Goal: Task Accomplishment & Management: Manage account settings

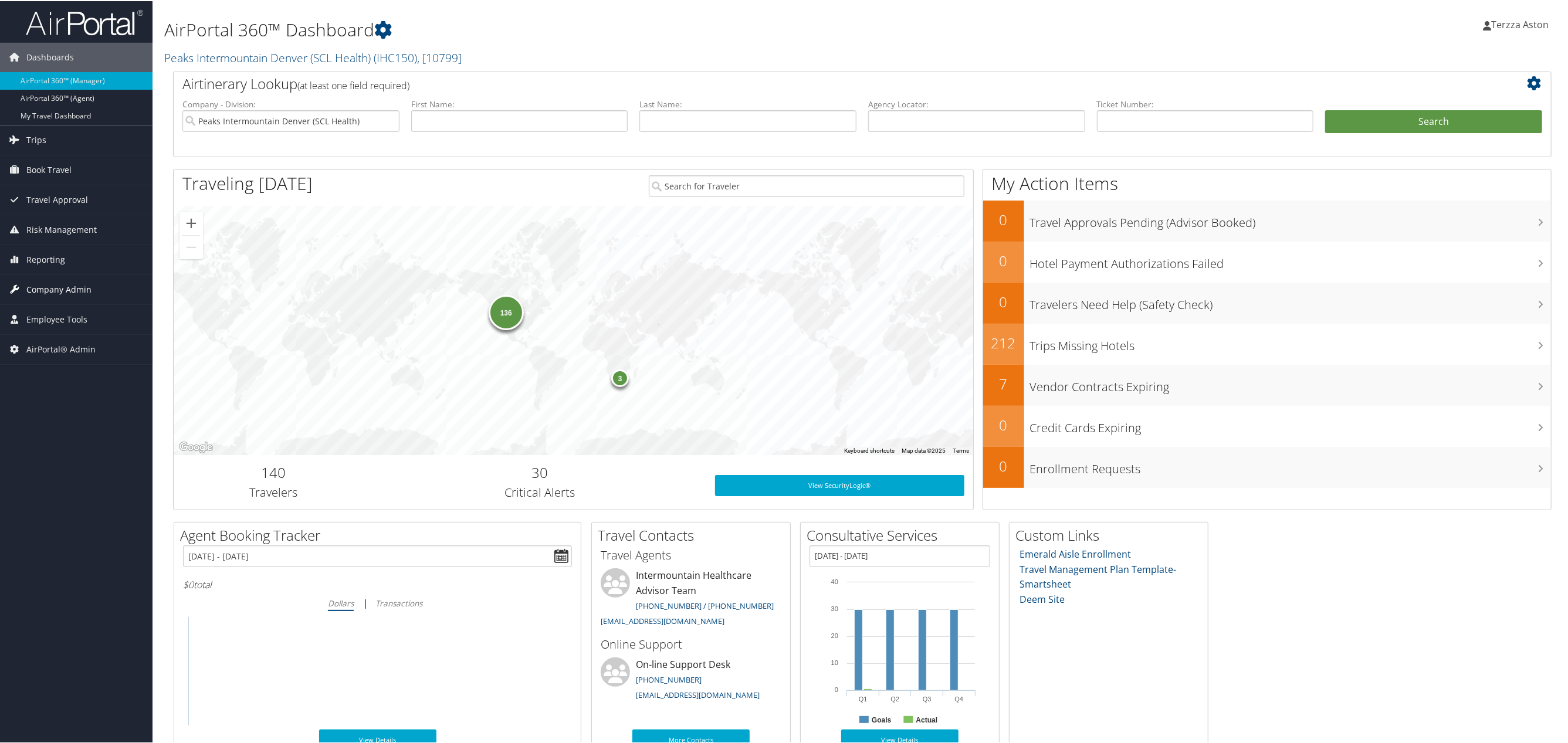
click at [67, 291] on span "Company Admin" at bounding box center [59, 289] width 65 height 29
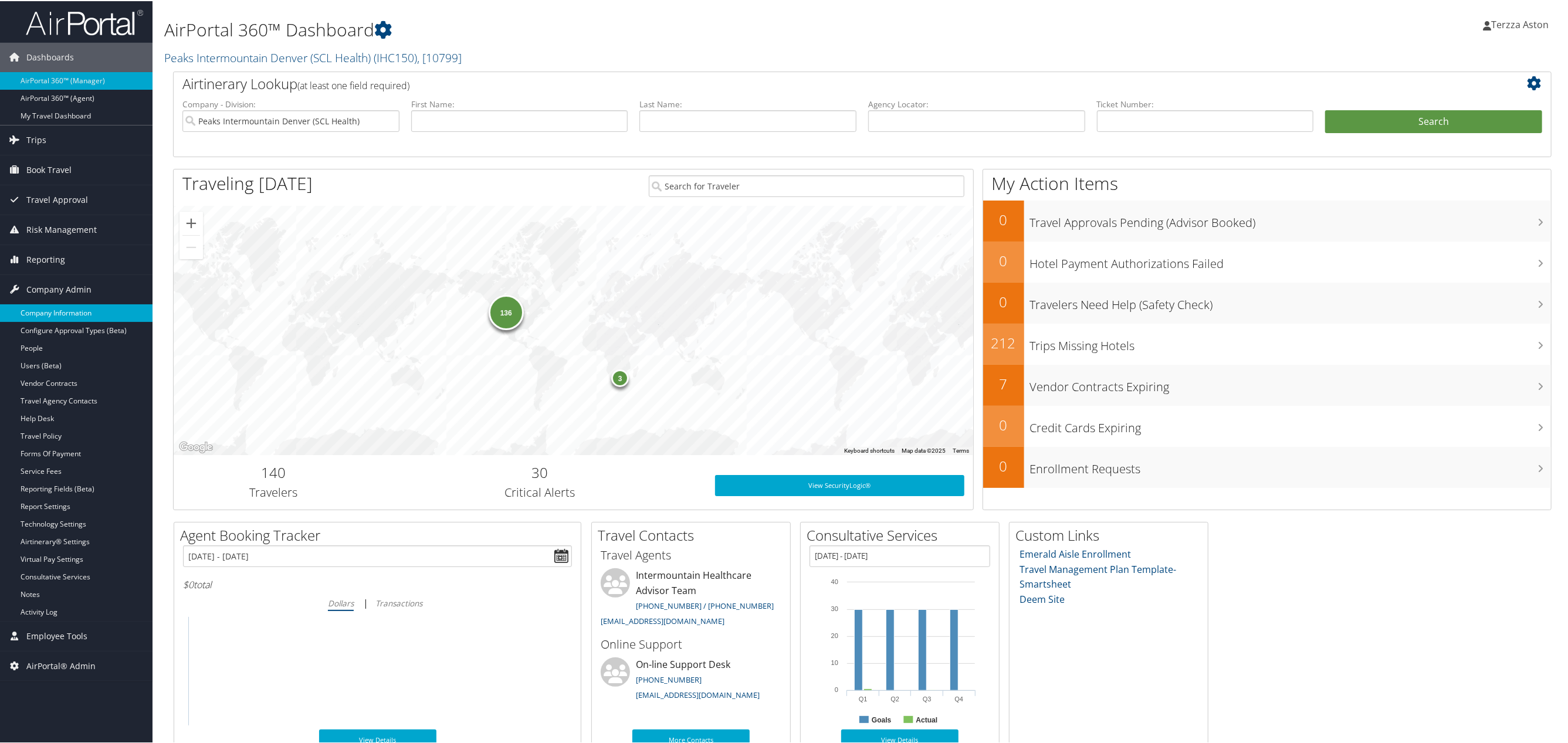
click at [70, 314] on link "Company Information" at bounding box center [76, 312] width 153 height 17
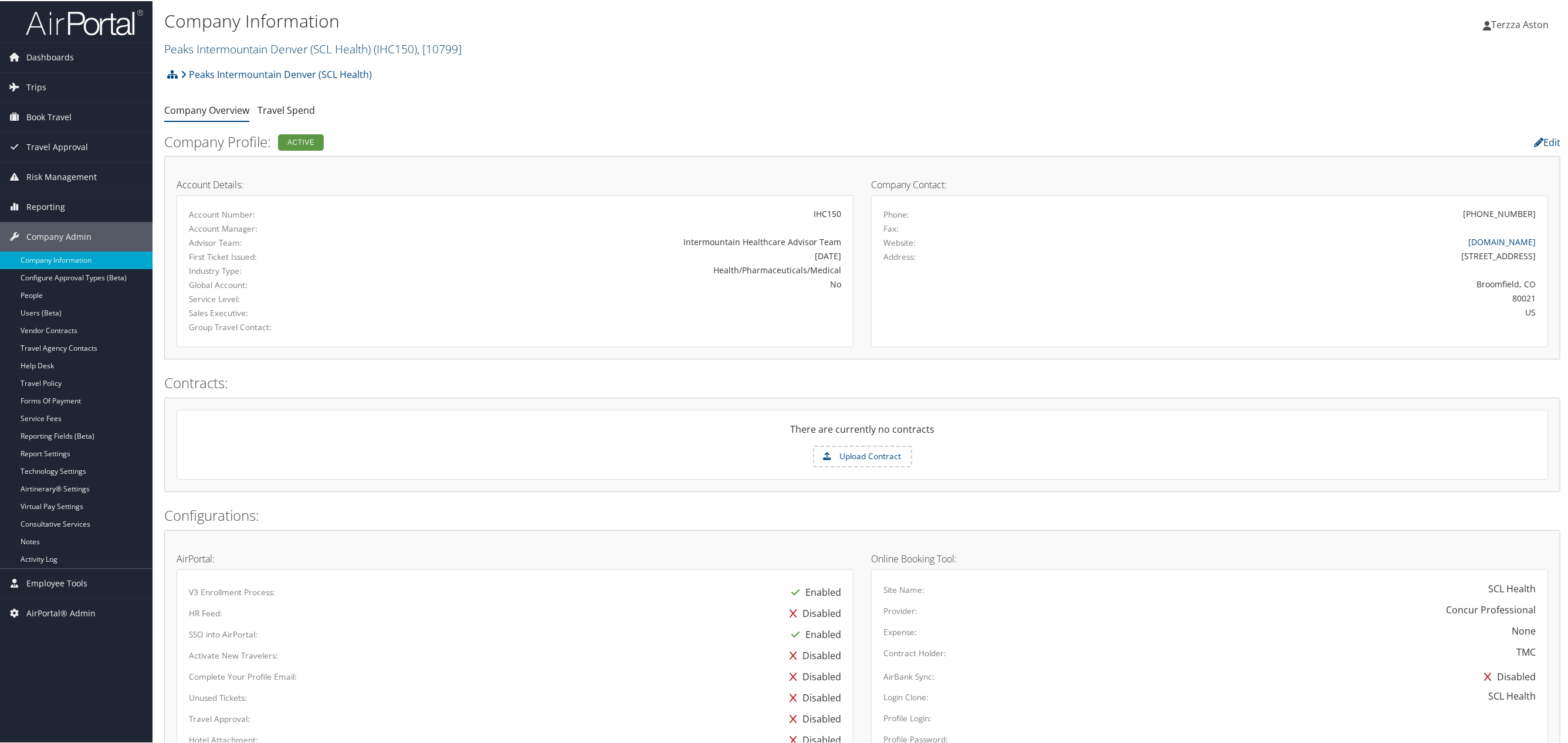
click at [213, 46] on link "Peaks Intermountain Denver (SCL Health) ( IHC150 ) , [ 10799 ]" at bounding box center [313, 47] width 297 height 15
click at [208, 73] on input "search" at bounding box center [242, 69] width 155 height 21
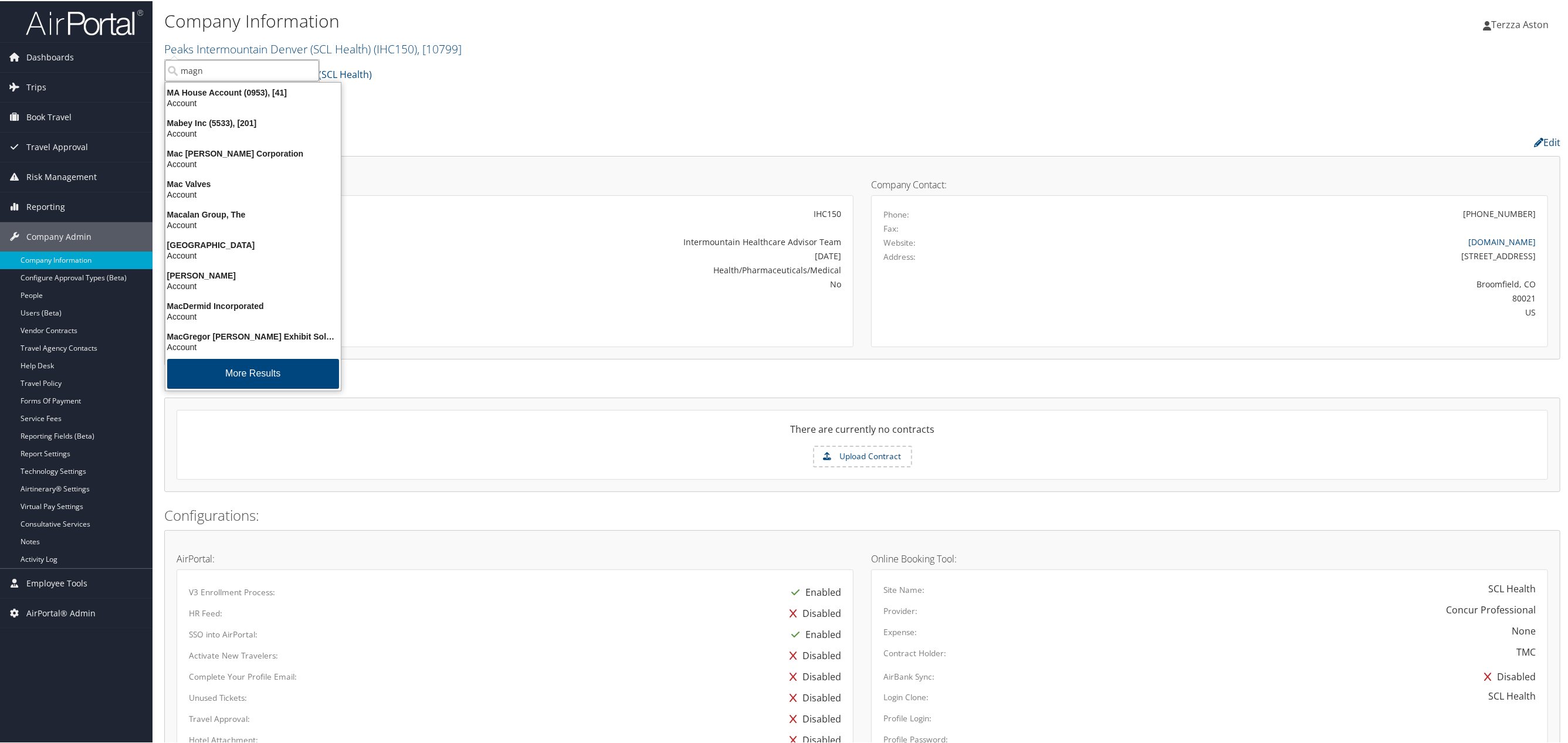
type input "magna"
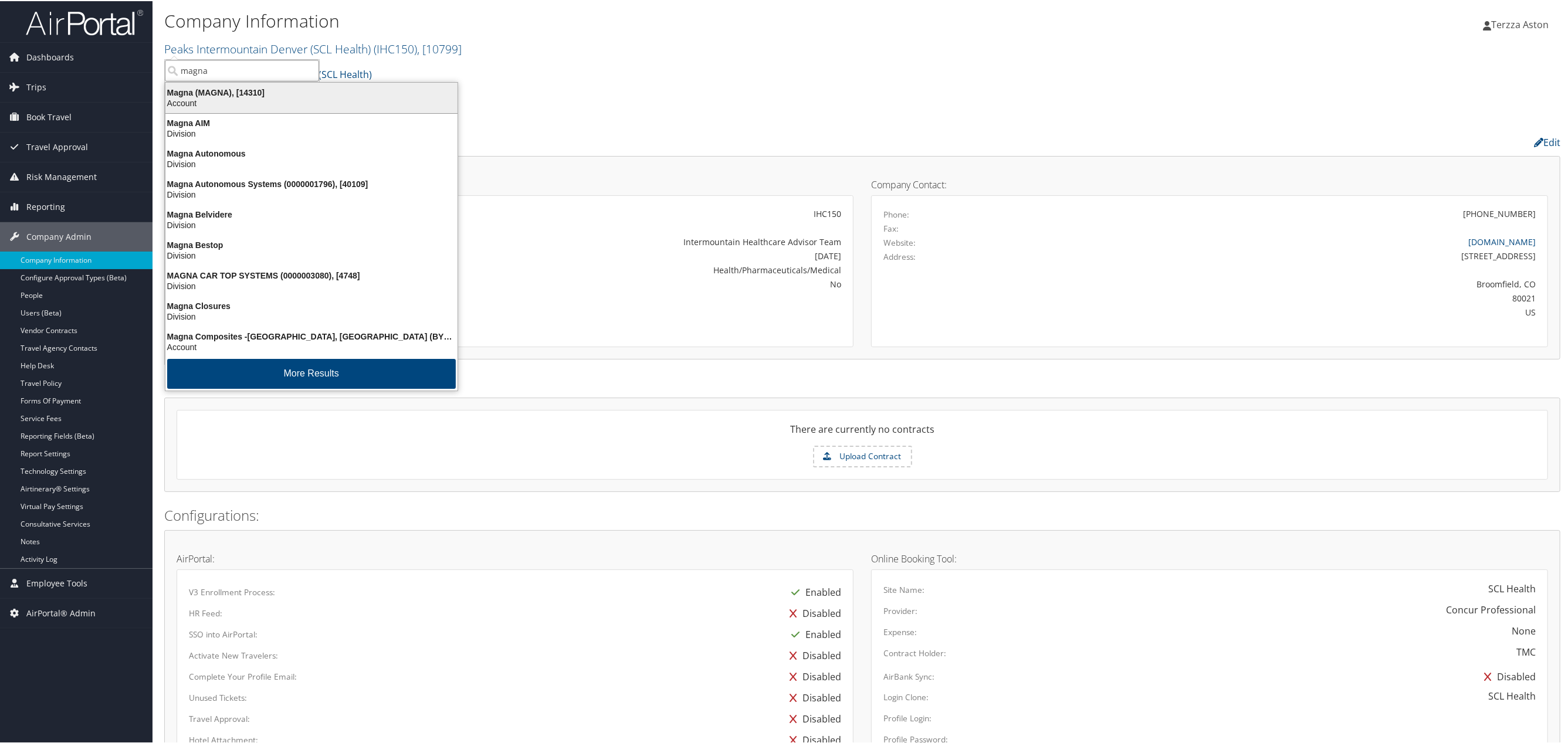
click at [218, 86] on div "Magna (MAGNA), [14310]" at bounding box center [311, 91] width 306 height 10
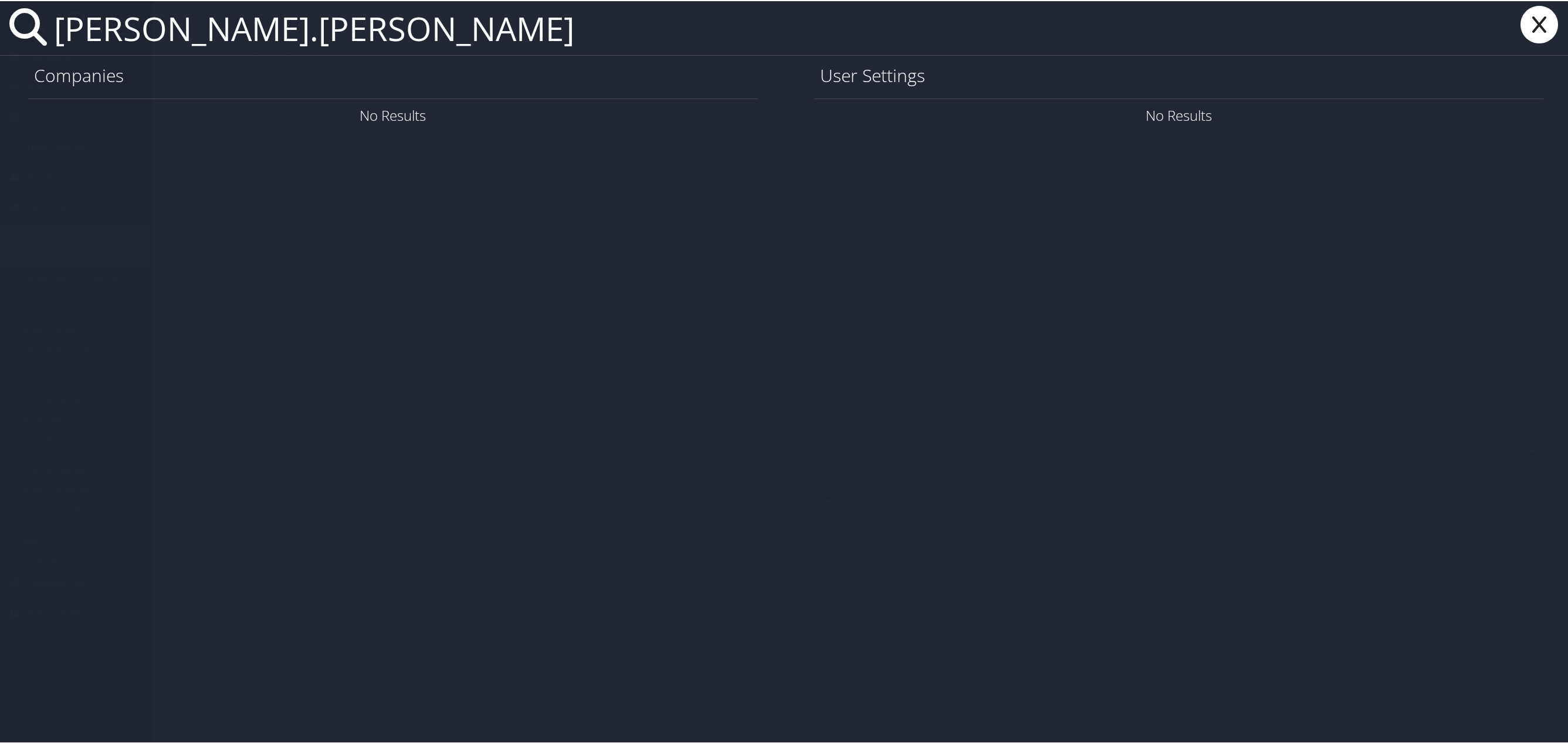
click at [142, 34] on input "justin.heng" at bounding box center [670, 27] width 1242 height 54
click at [308, 39] on input "justin.heng" at bounding box center [670, 27] width 1242 height 54
type input "justin.heng"
click at [1529, 27] on icon at bounding box center [1540, 23] width 47 height 38
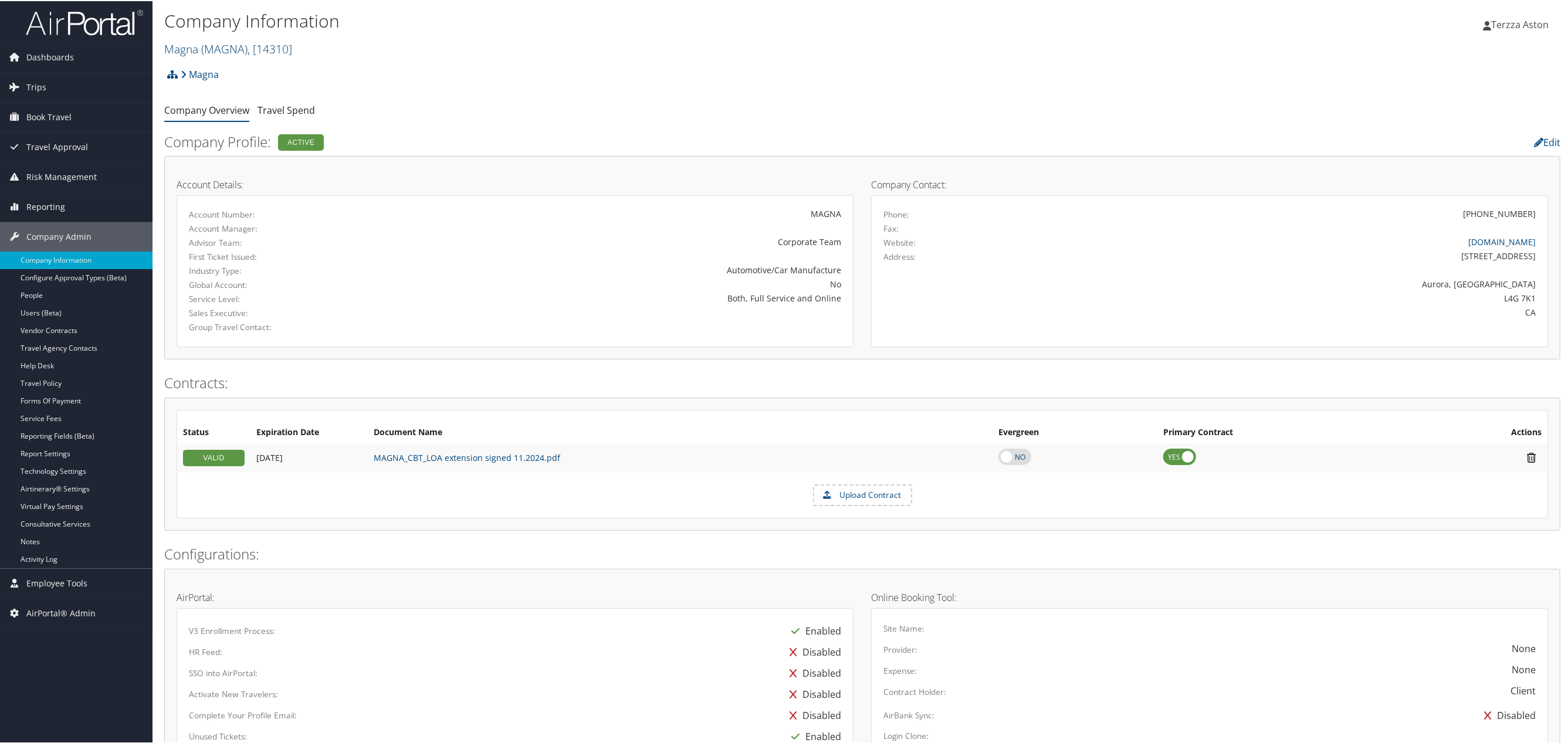
click at [197, 44] on link "Magna ( MAGNA ) , [ 14310 ]" at bounding box center [228, 47] width 128 height 15
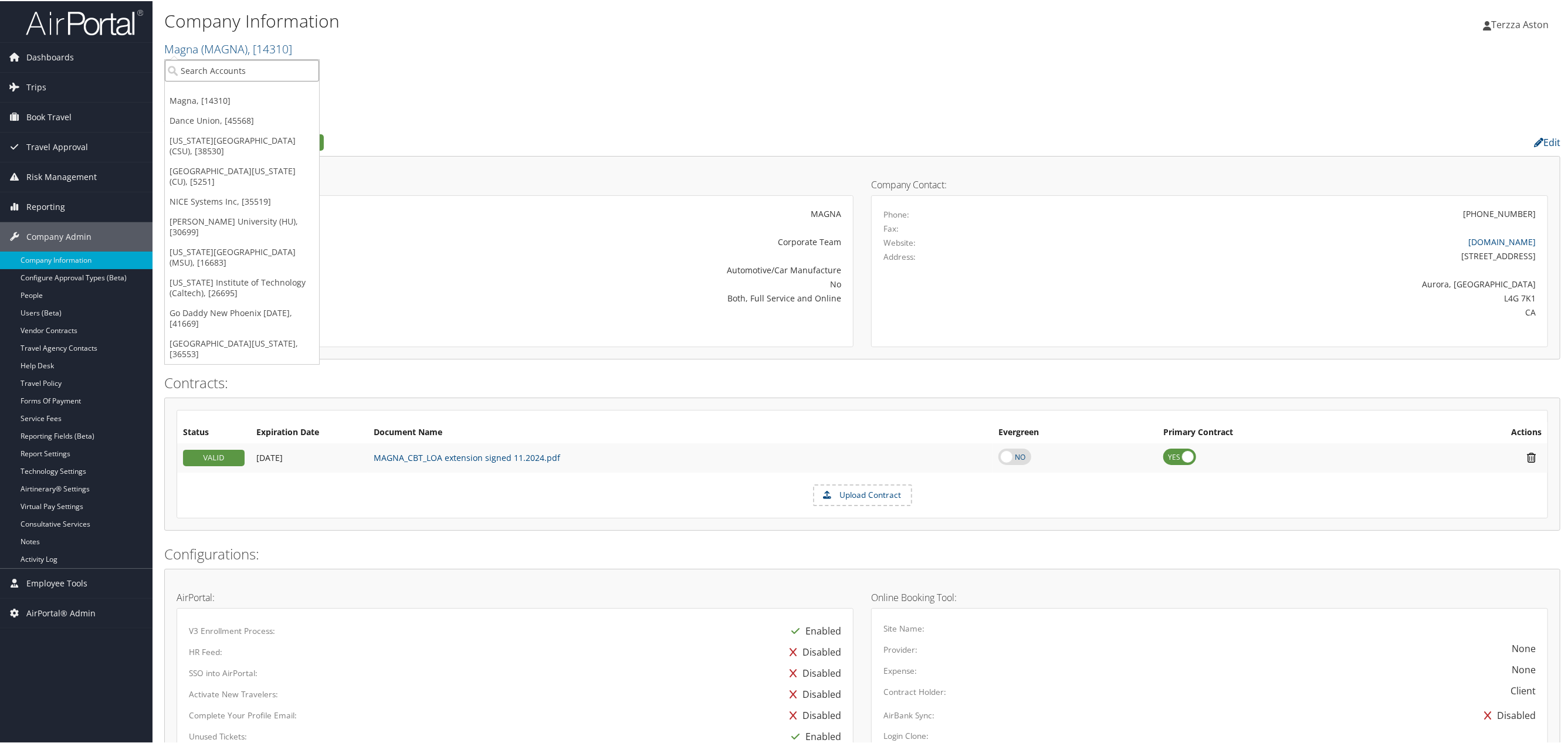
click at [198, 69] on input "search" at bounding box center [242, 69] width 155 height 21
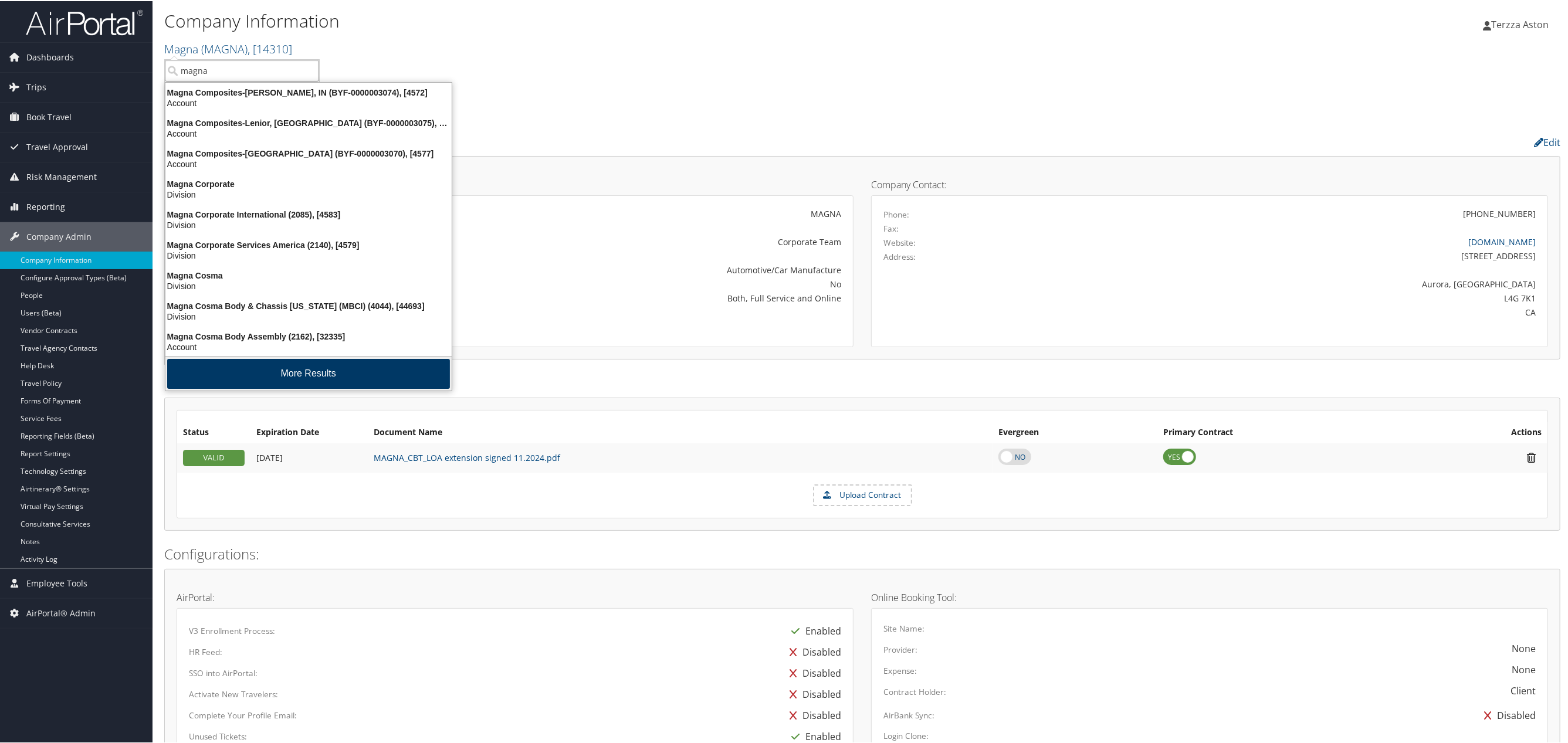
click at [291, 370] on button "More Results" at bounding box center [308, 373] width 283 height 30
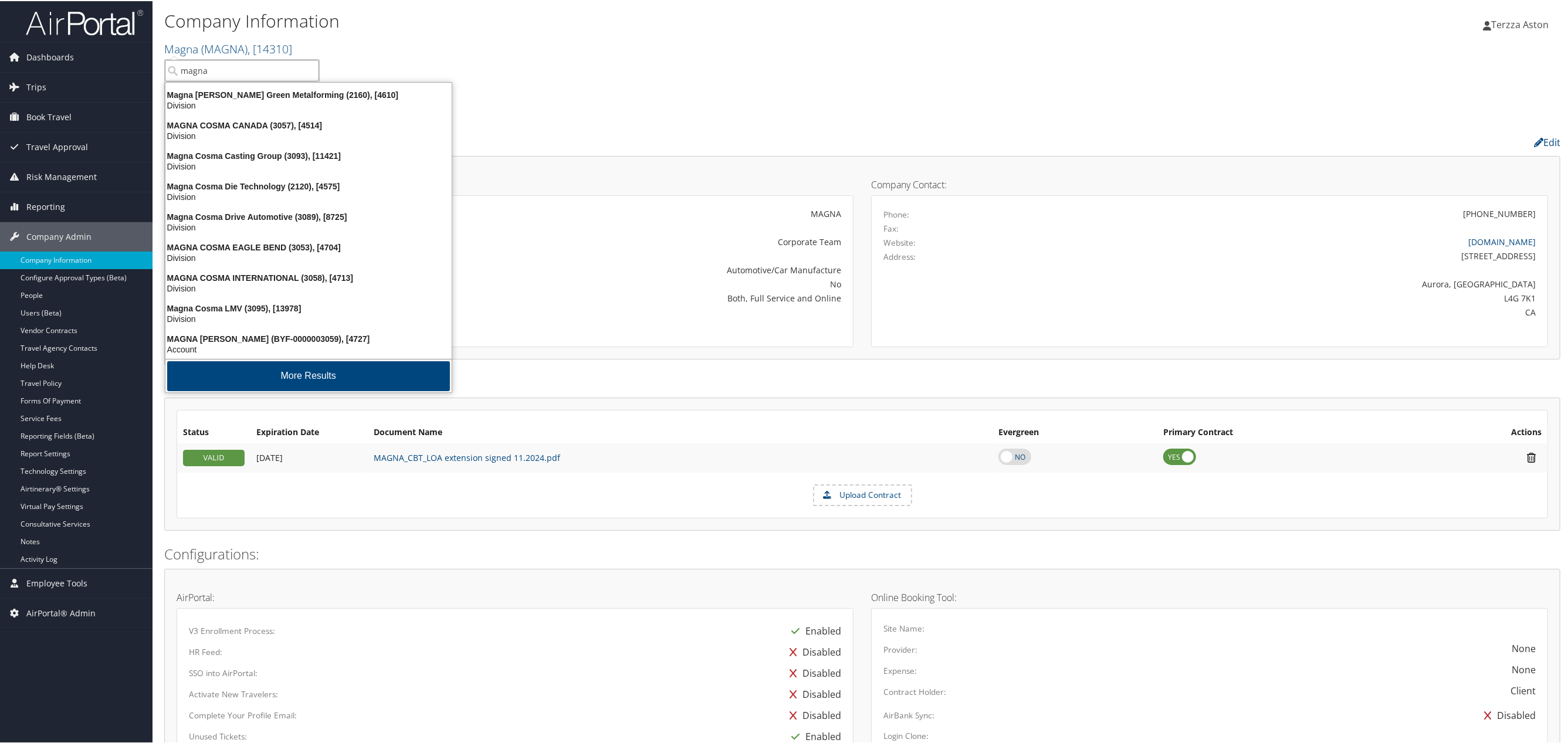
scroll to position [275, 0]
click at [304, 375] on button "More Results" at bounding box center [308, 374] width 283 height 30
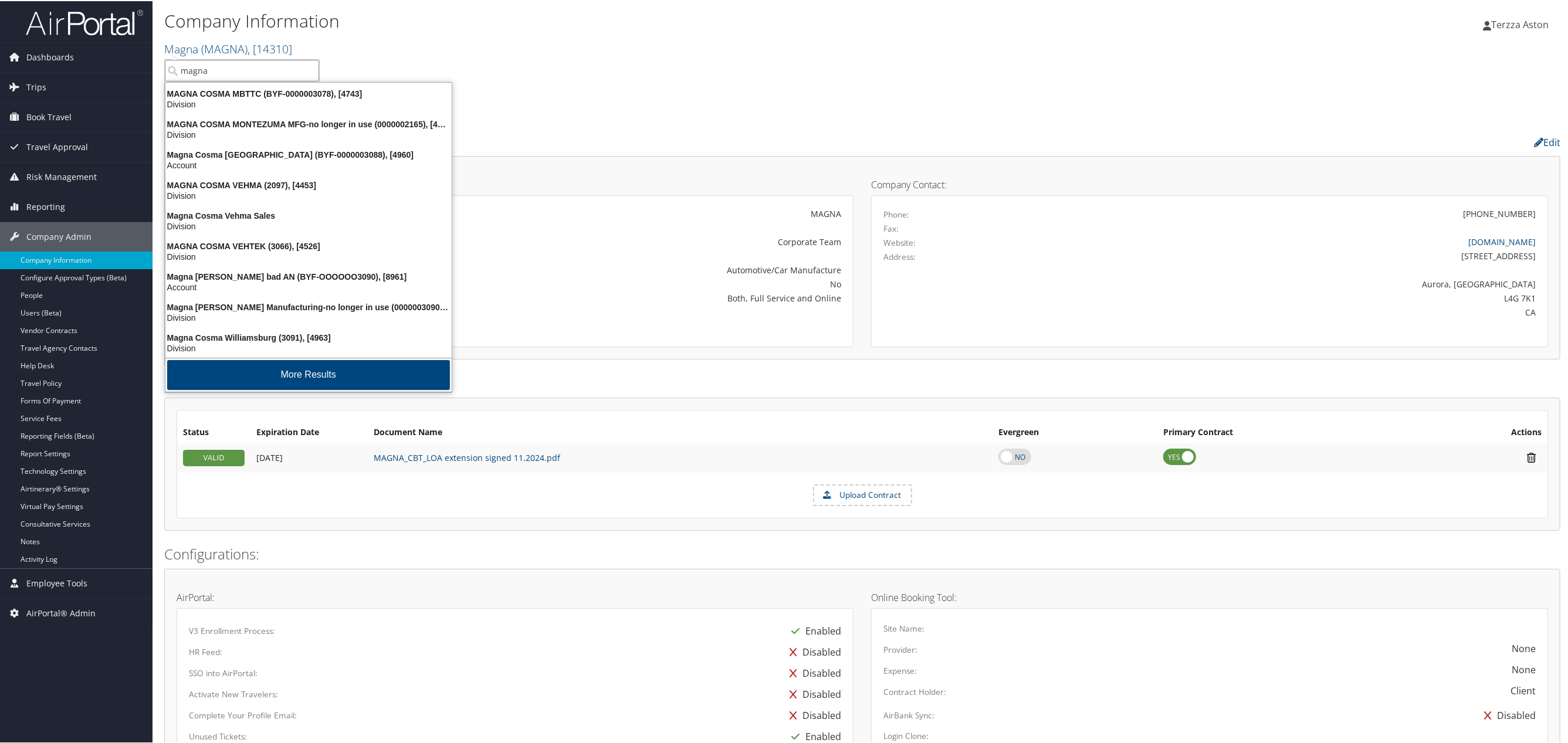
click at [304, 375] on button "More Results" at bounding box center [308, 374] width 283 height 30
type input "magna"
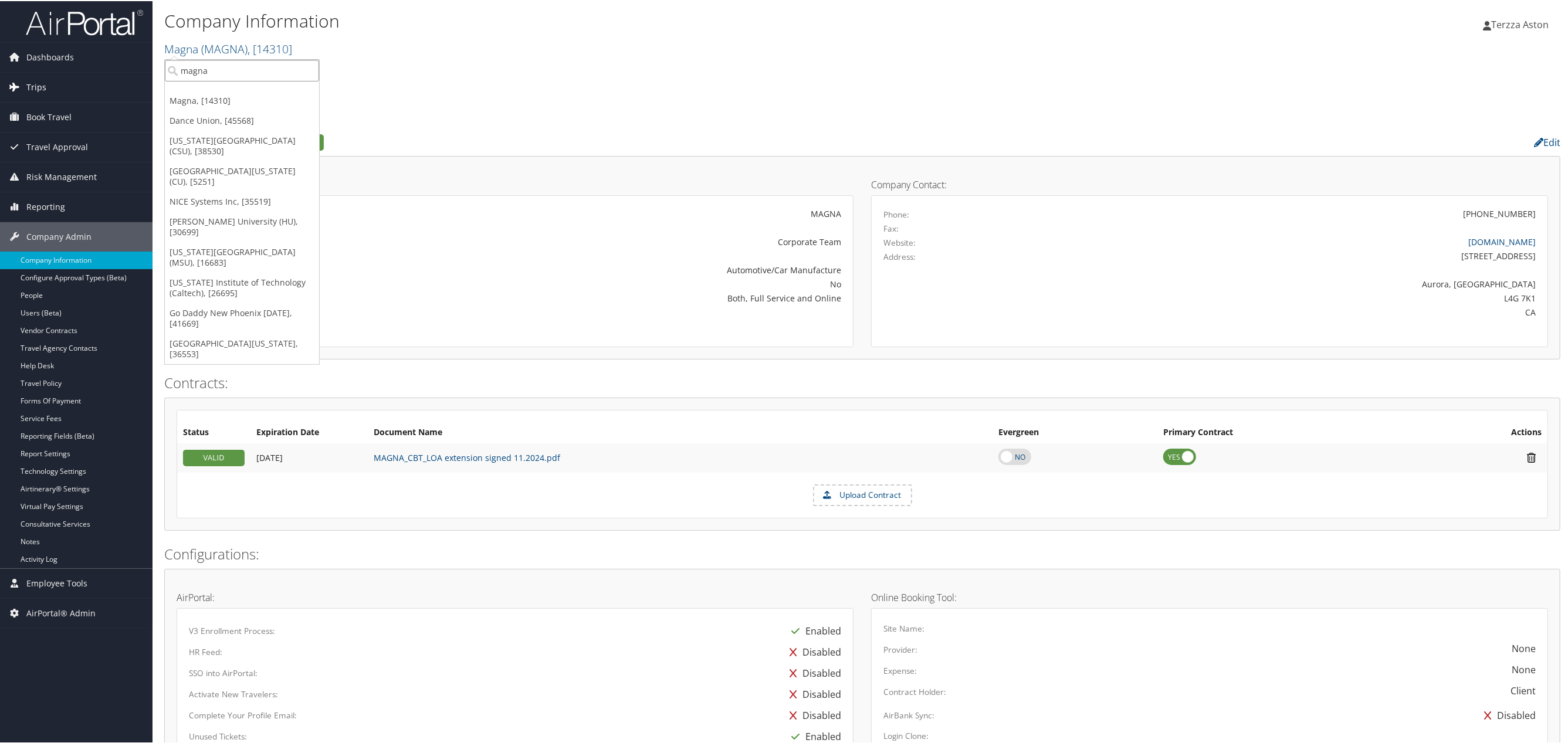
drag, startPoint x: 223, startPoint y: 65, endPoint x: 143, endPoint y: 94, distance: 85.1
click at [138, 82] on div "Dashboards AirPortal 360™ (Manager) AirPortal 360™ (Agent) My Travel Dashboard …" at bounding box center [786, 578] width 1572 height 1157
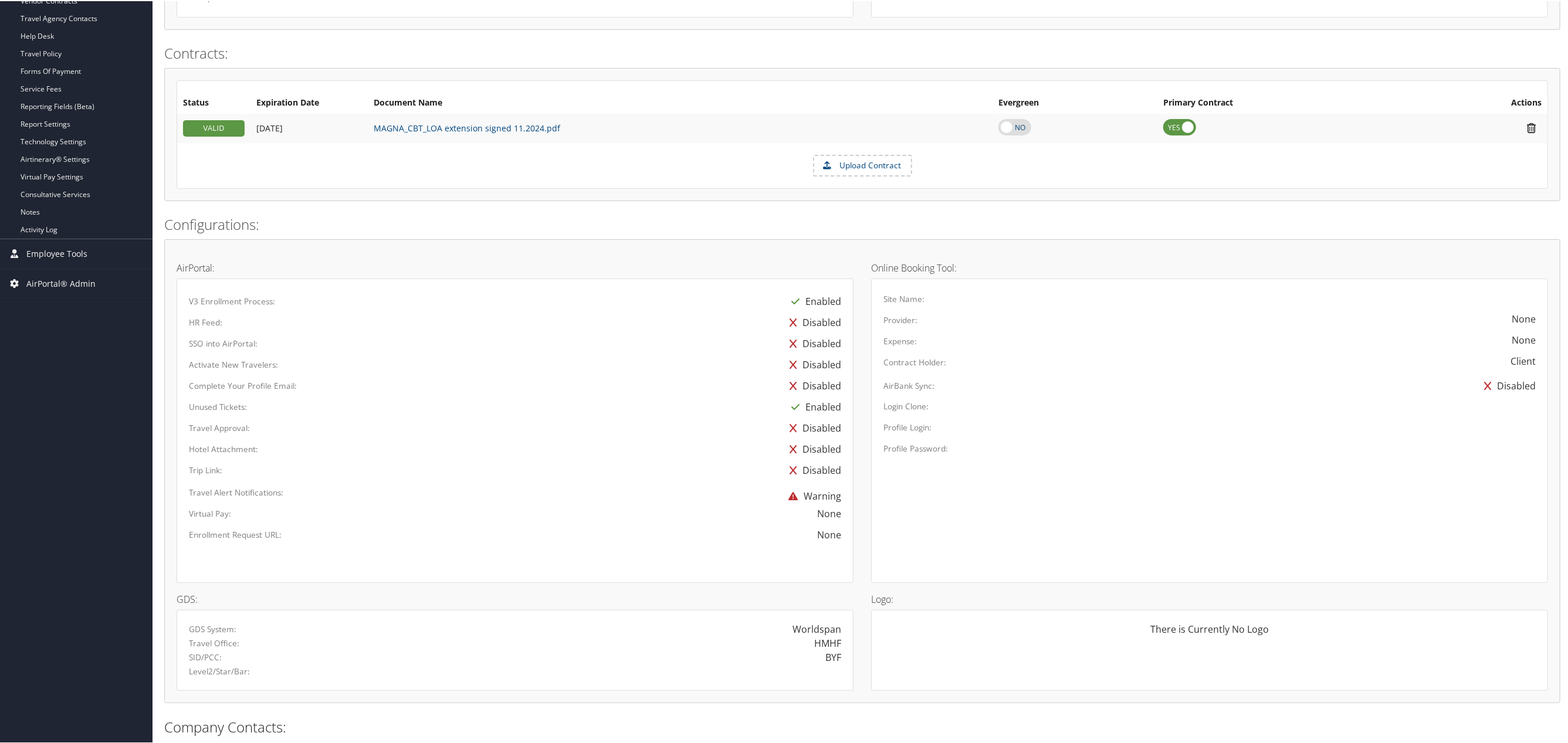
scroll to position [0, 0]
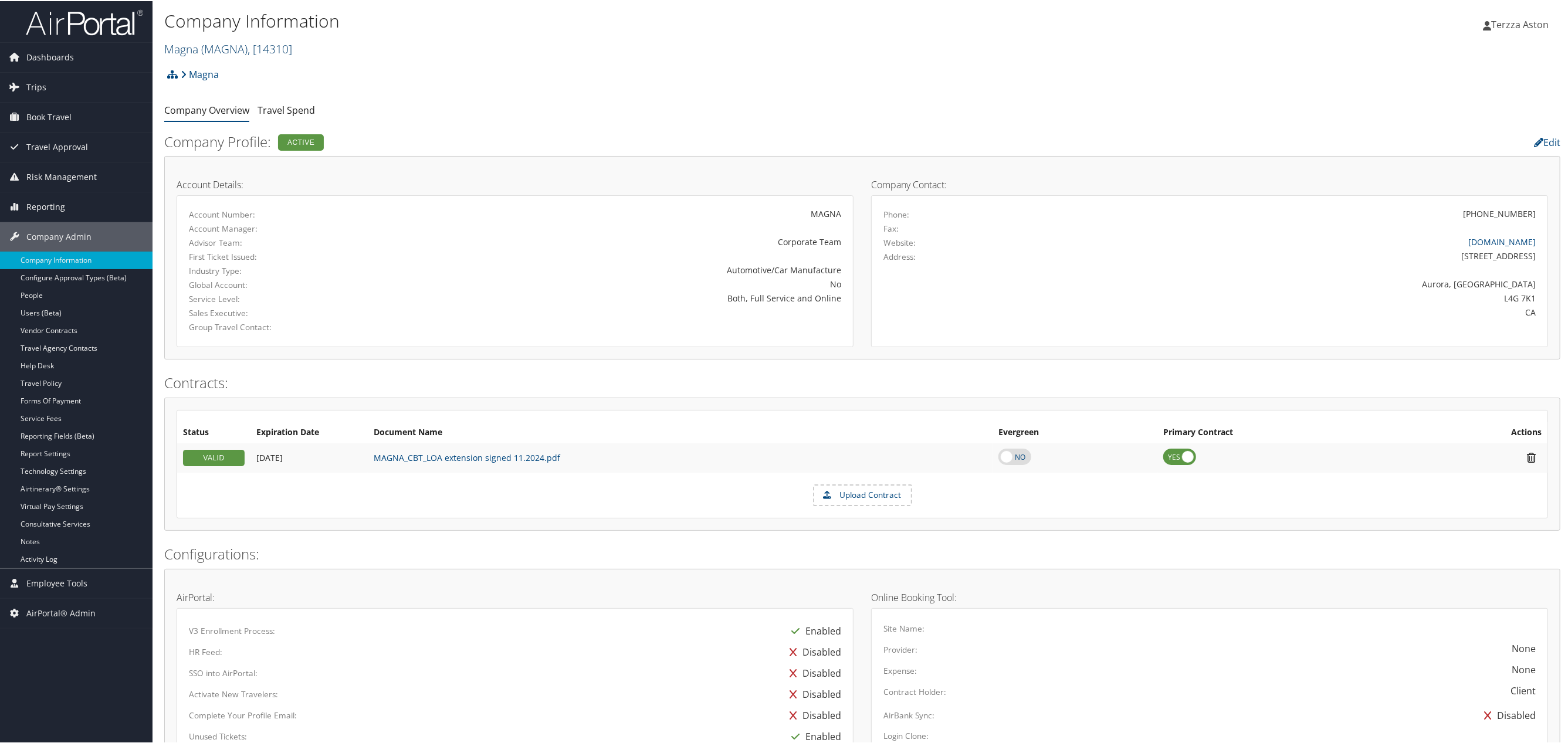
click at [220, 45] on span "( MAGNA )" at bounding box center [224, 47] width 46 height 15
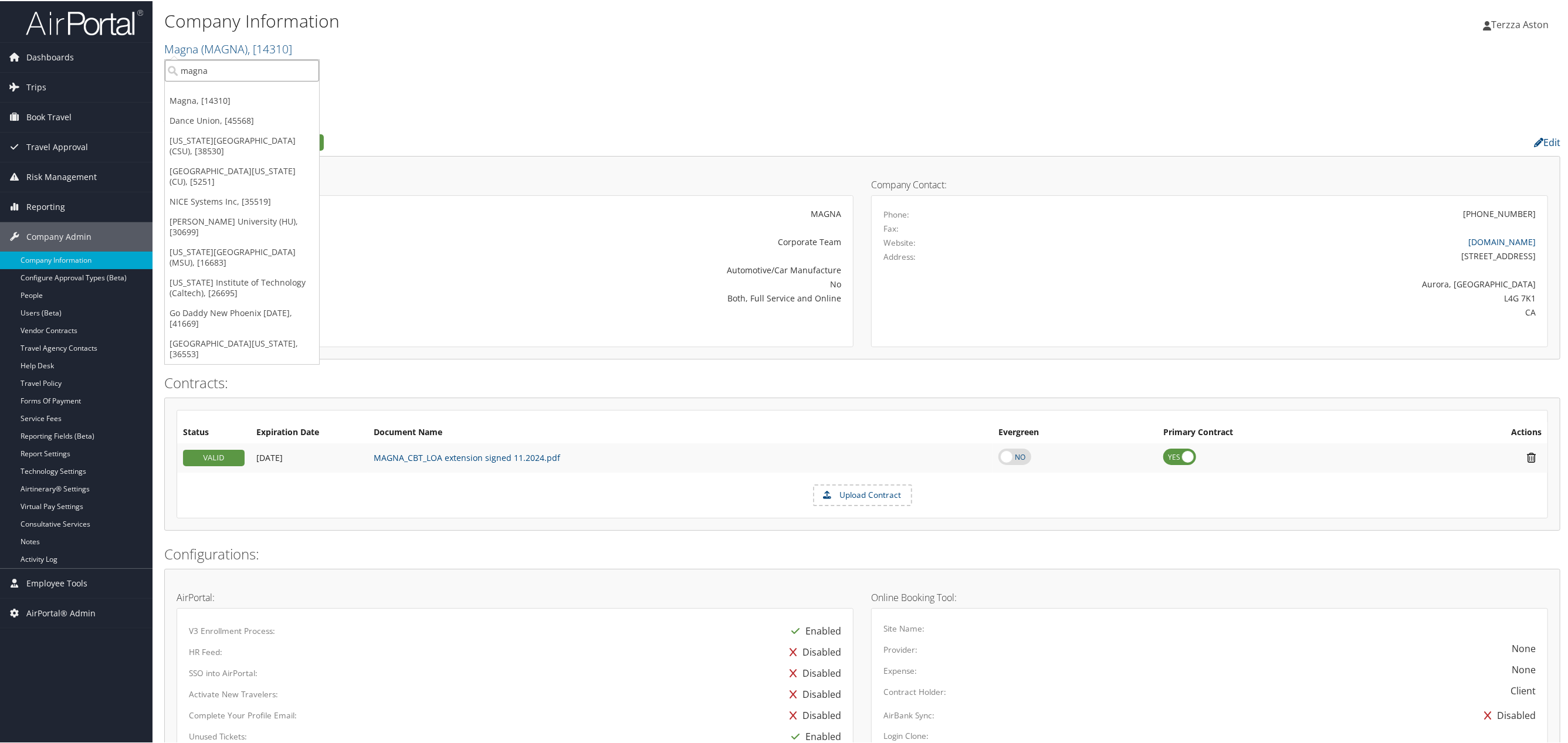
click at [227, 68] on input "magna" at bounding box center [242, 69] width 155 height 21
type input "boston un"
click at [232, 89] on div "TBC - Boston University (BU) (301946), [26759]" at bounding box center [281, 91] width 247 height 10
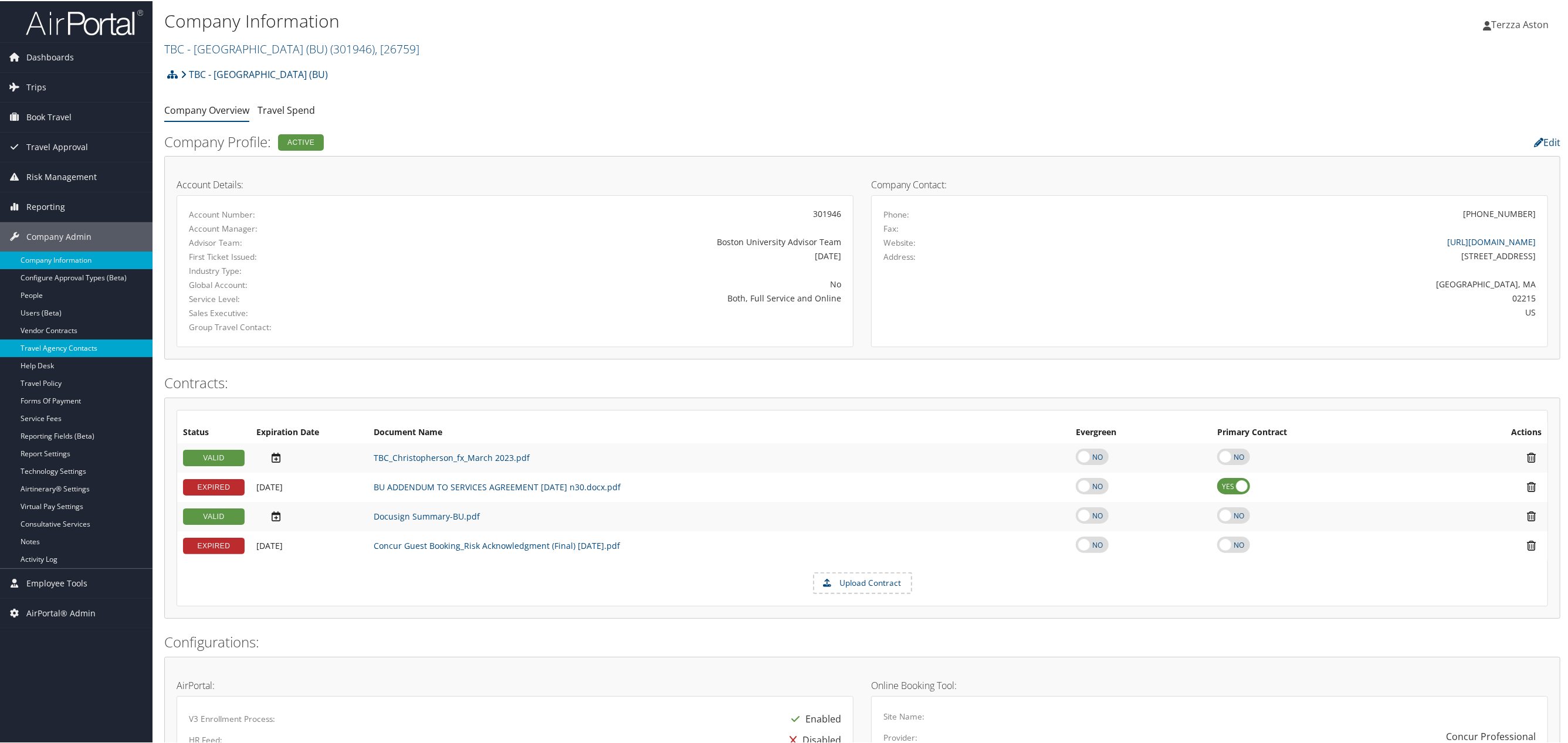
click at [51, 342] on link "Travel Agency Contacts" at bounding box center [76, 347] width 153 height 17
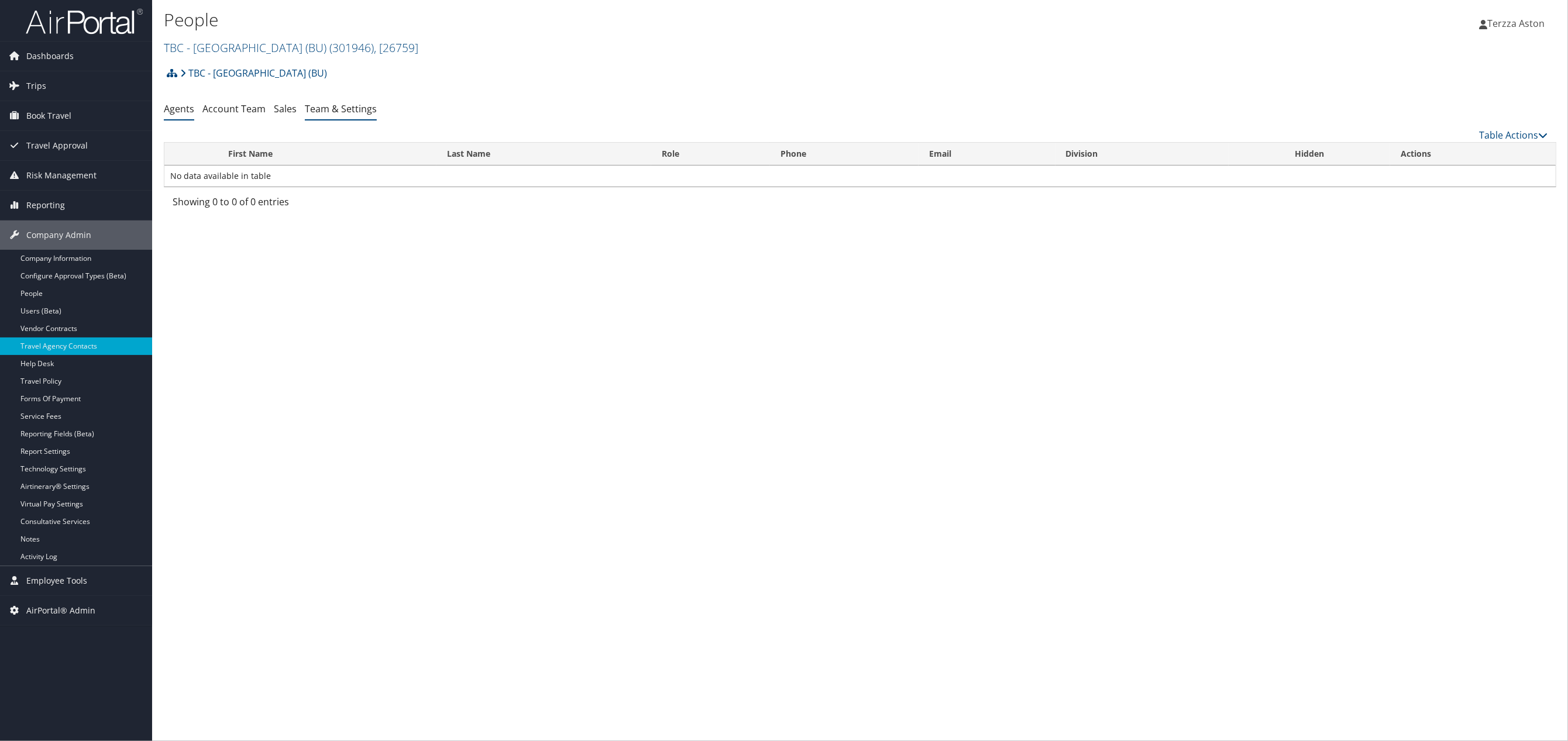
click at [342, 108] on link "Team & Settings" at bounding box center [341, 109] width 72 height 13
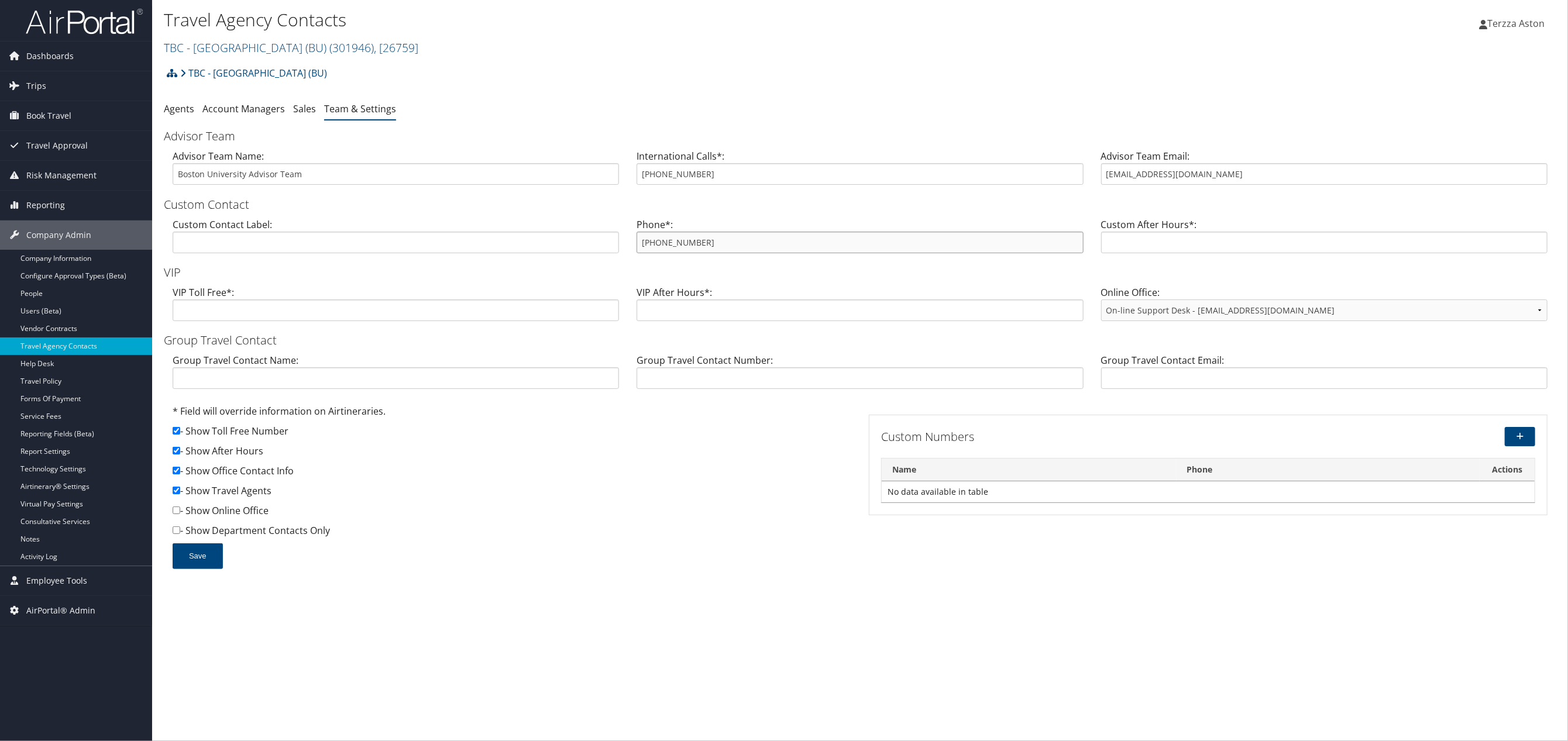
drag, startPoint x: 639, startPoint y: 248, endPoint x: 709, endPoint y: 244, distance: 70.1
click at [709, 244] on input "800-485-6392" at bounding box center [859, 242] width 446 height 21
